Goal: Task Accomplishment & Management: Manage account settings

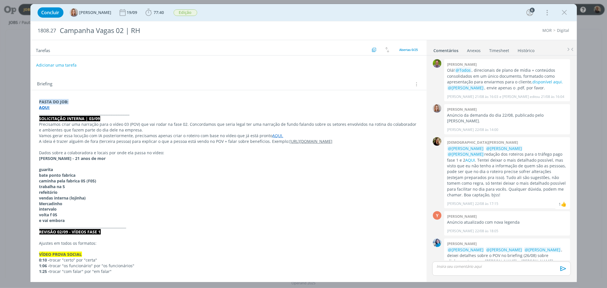
scroll to position [636, 0]
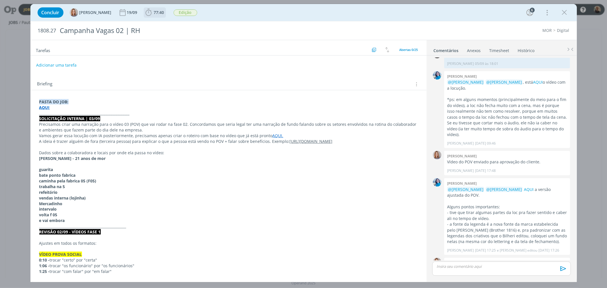
click at [155, 11] on span "77:40" at bounding box center [159, 12] width 10 height 5
click at [166, 24] on span "Iniciar" at bounding box center [168, 25] width 12 height 4
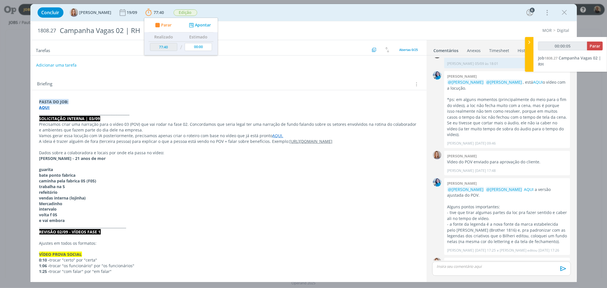
click at [46, 109] on strong "AQUI" at bounding box center [44, 107] width 11 height 5
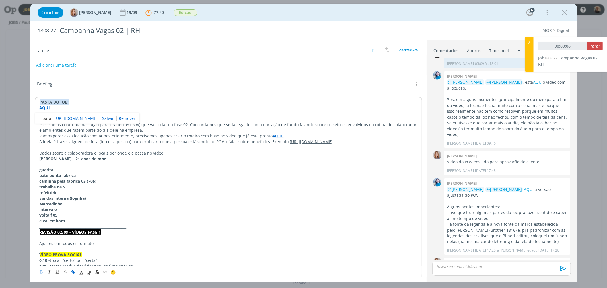
click at [76, 117] on link "[URL][DOMAIN_NAME]" at bounding box center [76, 118] width 43 height 7
type input "00:07:07"
click at [596, 44] on span "Parar" at bounding box center [595, 45] width 11 height 5
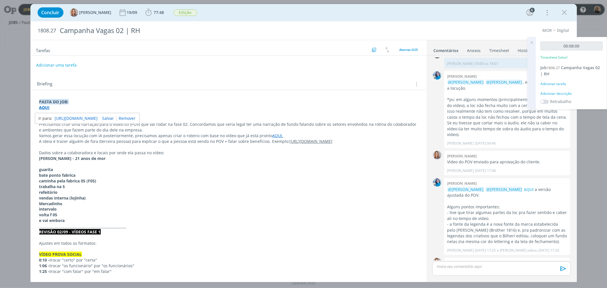
click at [495, 50] on link "Timesheet" at bounding box center [499, 49] width 20 height 8
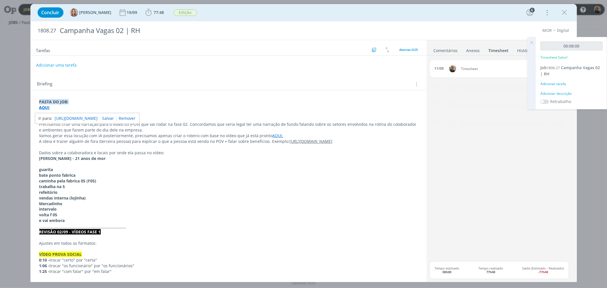
click at [471, 70] on span "Timesheet" at bounding box center [493, 68] width 68 height 3
click at [533, 42] on icon at bounding box center [532, 42] width 10 height 11
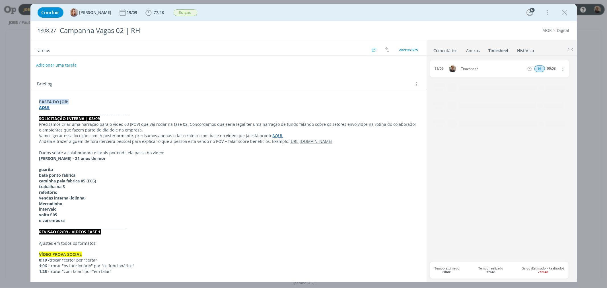
click at [563, 68] on icon "dialog" at bounding box center [563, 68] width 6 height 7
click at [535, 87] on link "Editar" at bounding box center [546, 87] width 45 height 9
click at [478, 68] on div "Timesheet" at bounding box center [476, 69] width 31 height 6
drag, startPoint x: 483, startPoint y: 69, endPoint x: 423, endPoint y: 60, distance: 60.5
click at [423, 60] on div "Tarefas Usar Job de template Ordenar por: Prazo crescente Prazo decrescente Ord…" at bounding box center [303, 161] width 546 height 242
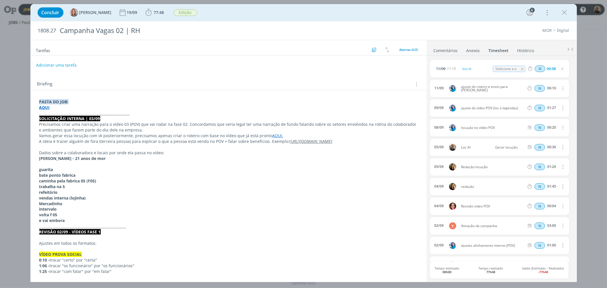
click at [511, 70] on input "Selecione a tarefa" at bounding box center [509, 69] width 33 height 6
click at [506, 95] on div "Gerar locução - [PERSON_NAME]" at bounding box center [514, 94] width 34 height 5
type input "Gerar locução"
click at [564, 12] on icon "dialog" at bounding box center [564, 12] width 9 height 9
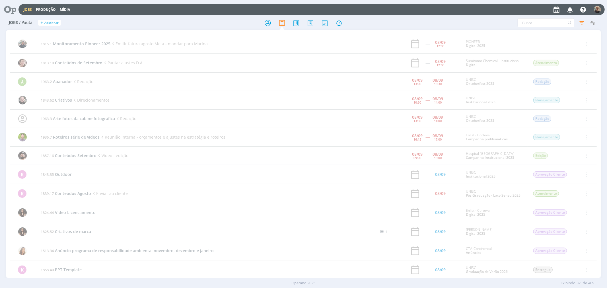
click at [6, 9] on icon at bounding box center [8, 9] width 12 height 11
